Goal: Find specific fact

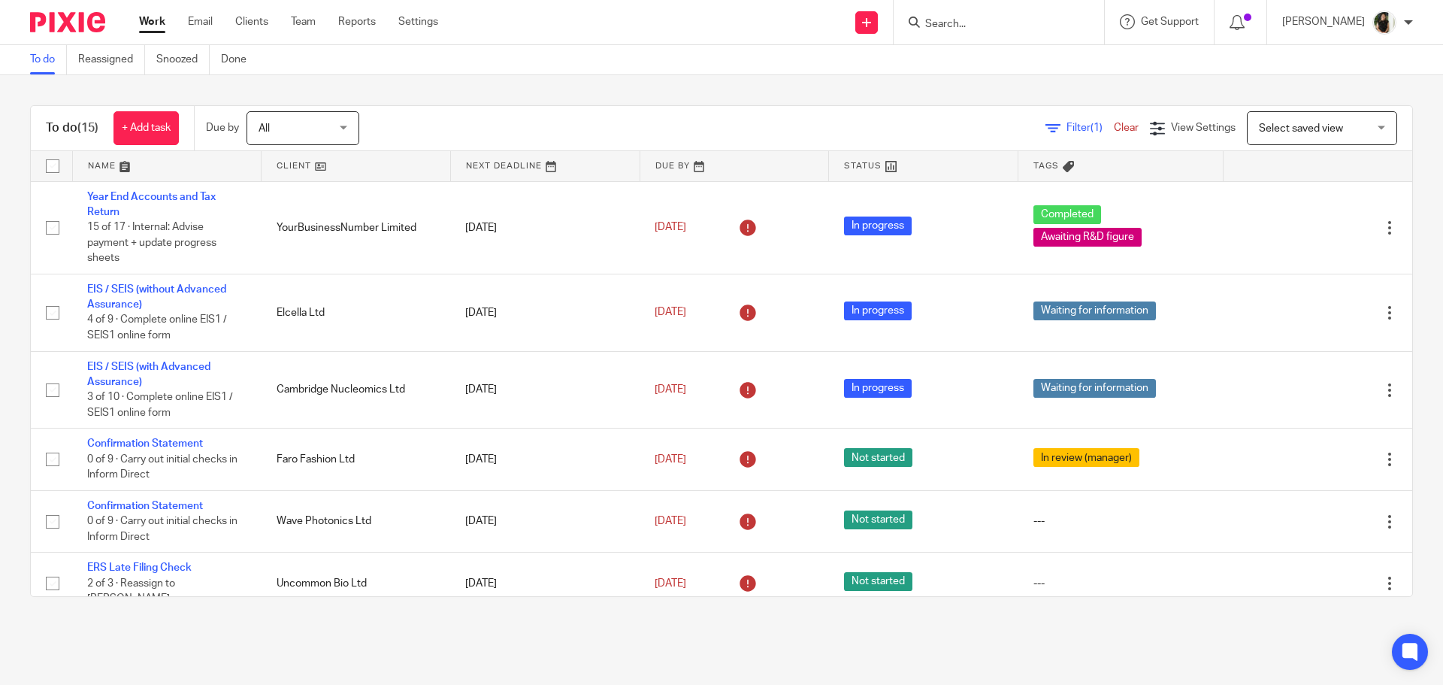
click at [1007, 30] on input "Search" at bounding box center [991, 25] width 135 height 14
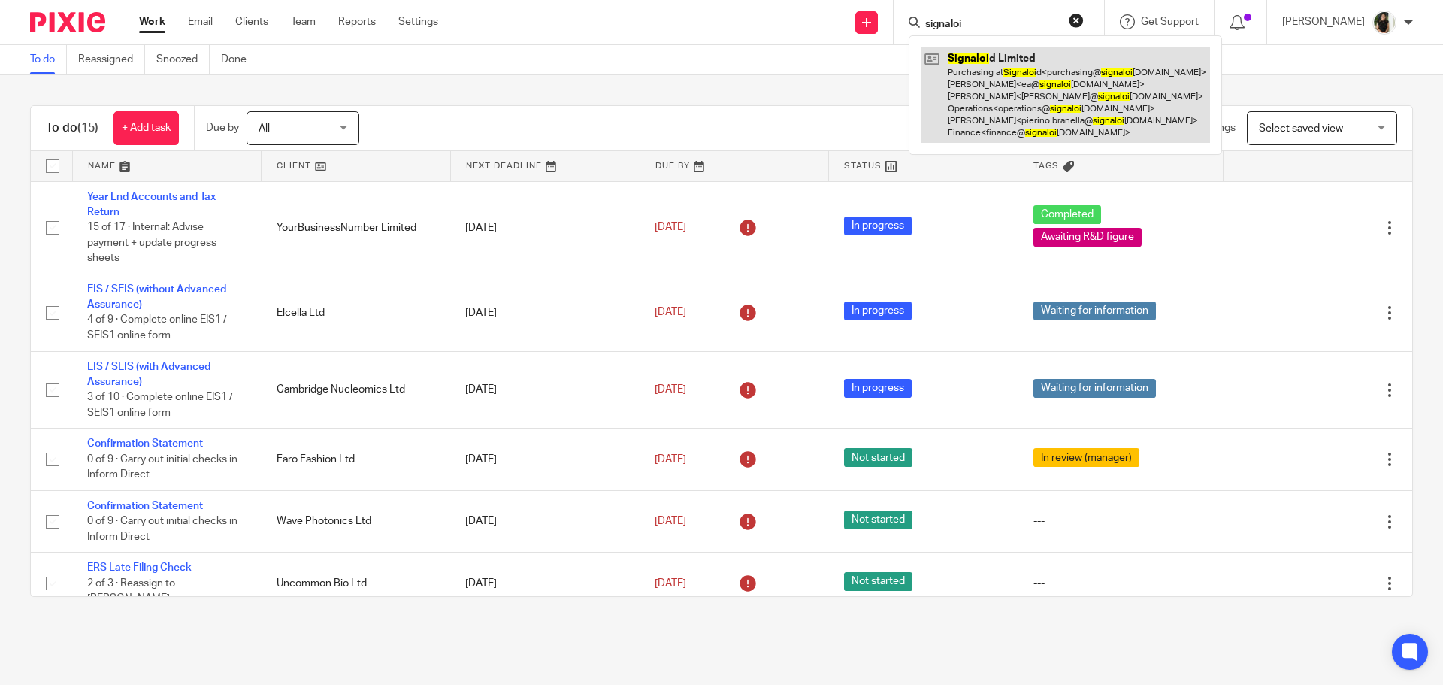
type input "signaloi"
click at [1030, 104] on link at bounding box center [1065, 94] width 289 height 95
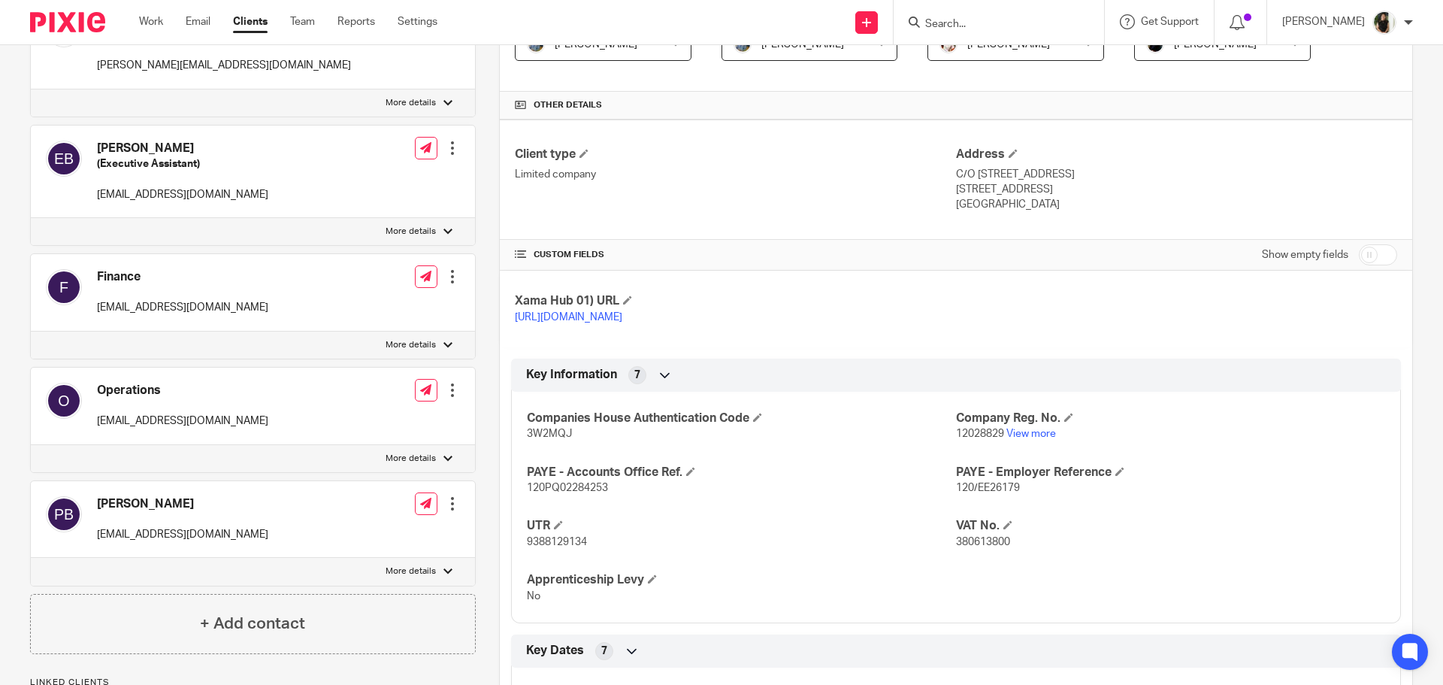
scroll to position [526, 0]
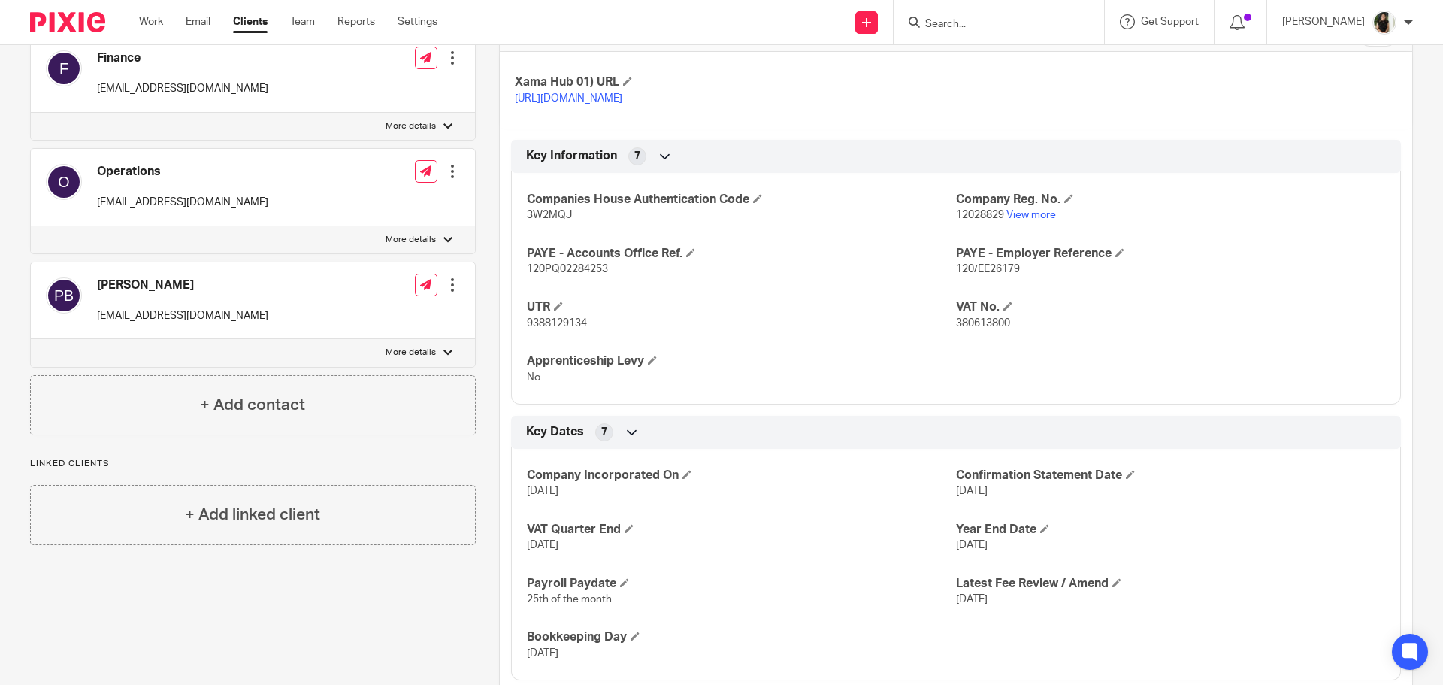
click at [558, 320] on span "9388129134" at bounding box center [557, 323] width 60 height 11
copy span "9388129134"
click at [964, 326] on span "380613800" at bounding box center [983, 323] width 54 height 11
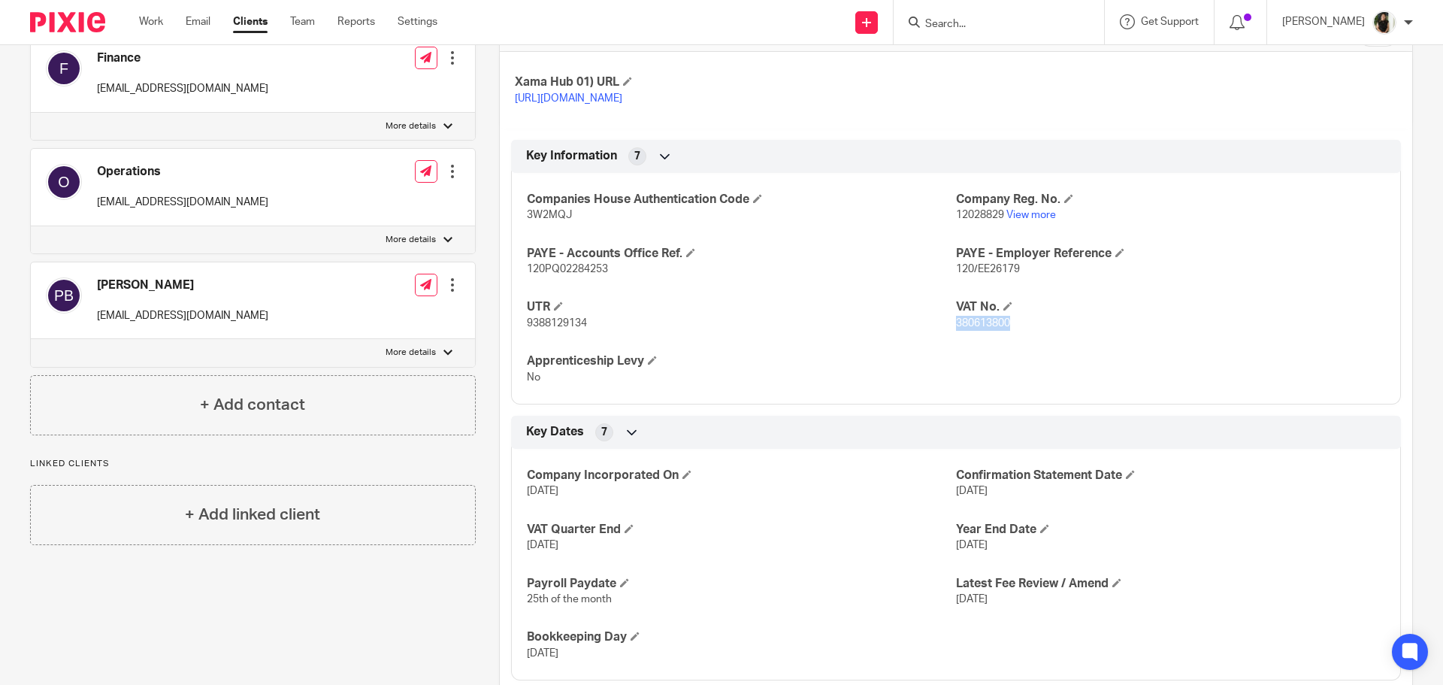
copy span "380613800"
click at [967, 213] on span "12028829" at bounding box center [980, 215] width 48 height 11
copy p "12028829"
